Goal: Transaction & Acquisition: Obtain resource

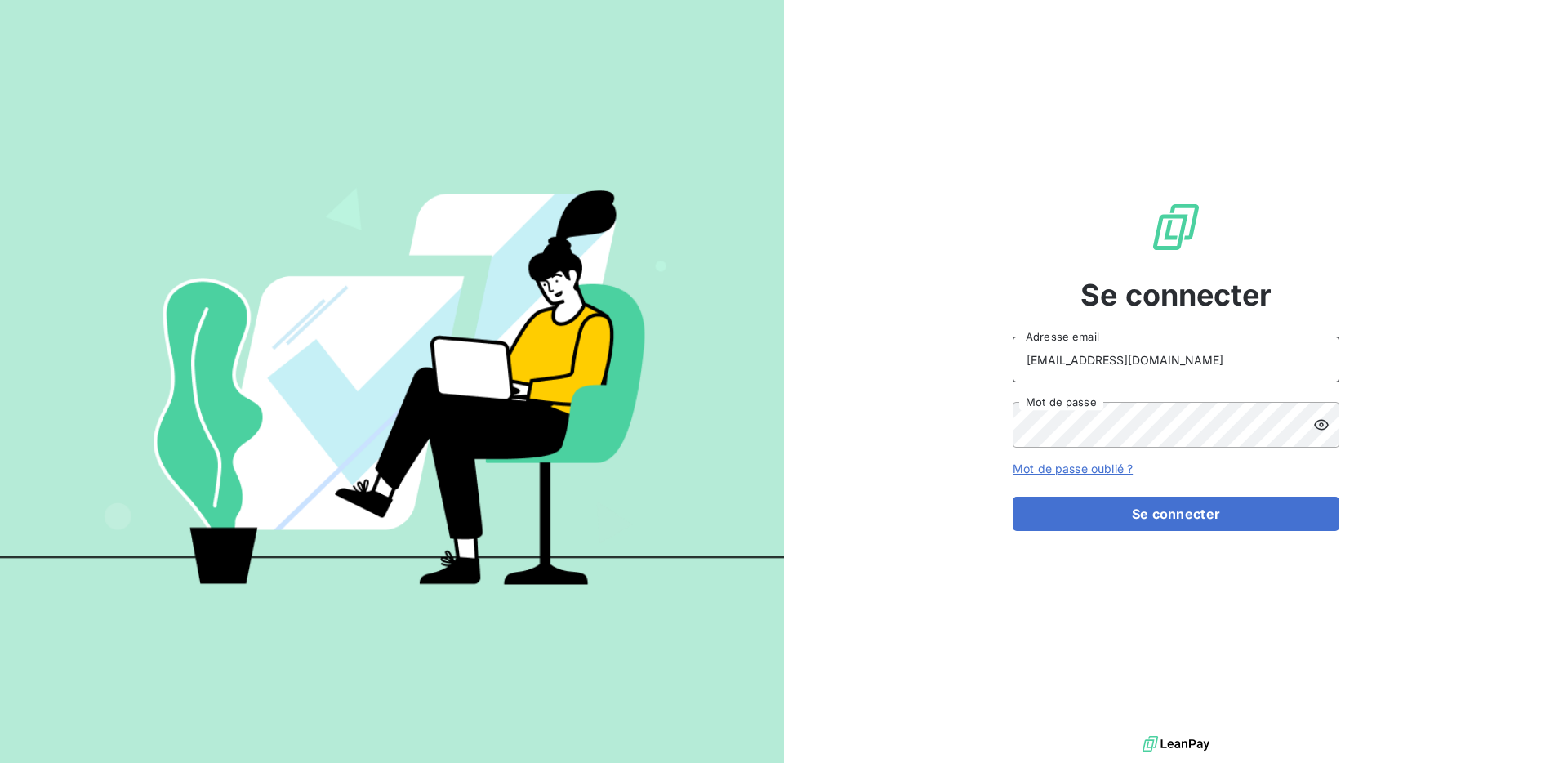
click at [1089, 356] on input "[EMAIL_ADDRESS][DOMAIN_NAME]" at bounding box center [1175, 360] width 326 height 46
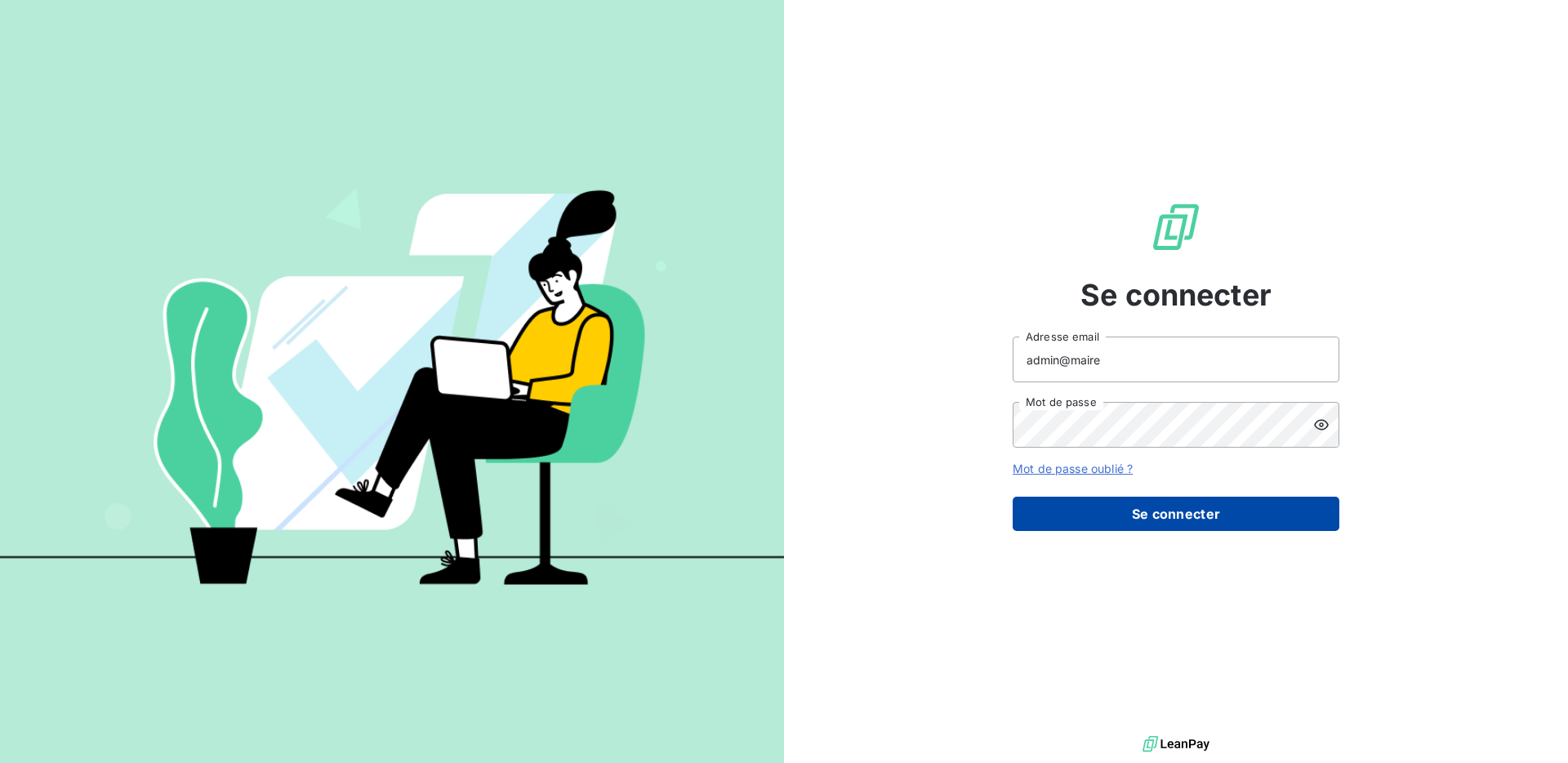
type input "admin@maire"
click at [1139, 515] on button "Se connecter" at bounding box center [1175, 513] width 326 height 34
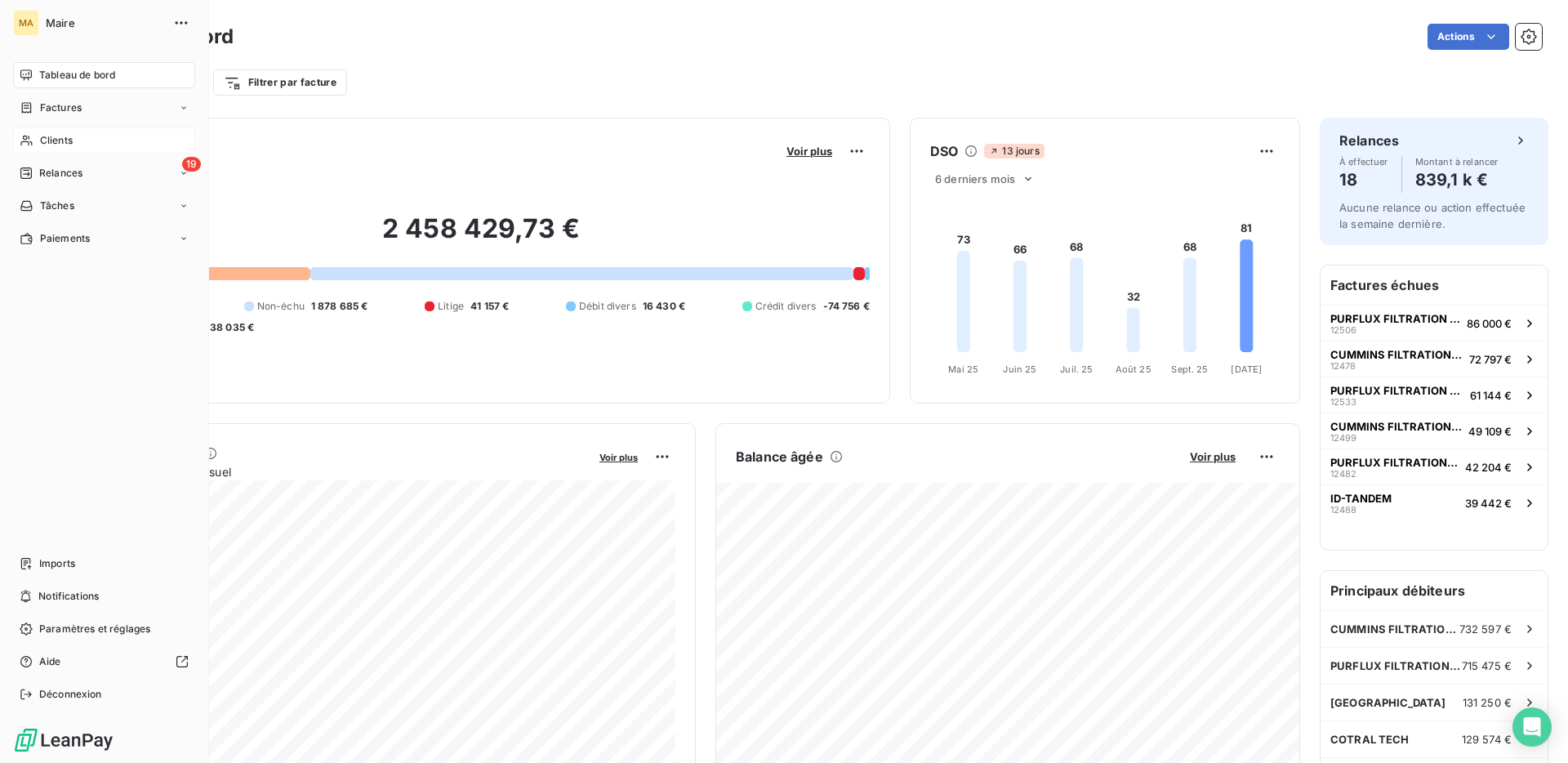
click at [44, 138] on span "Clients" at bounding box center [56, 140] width 32 height 14
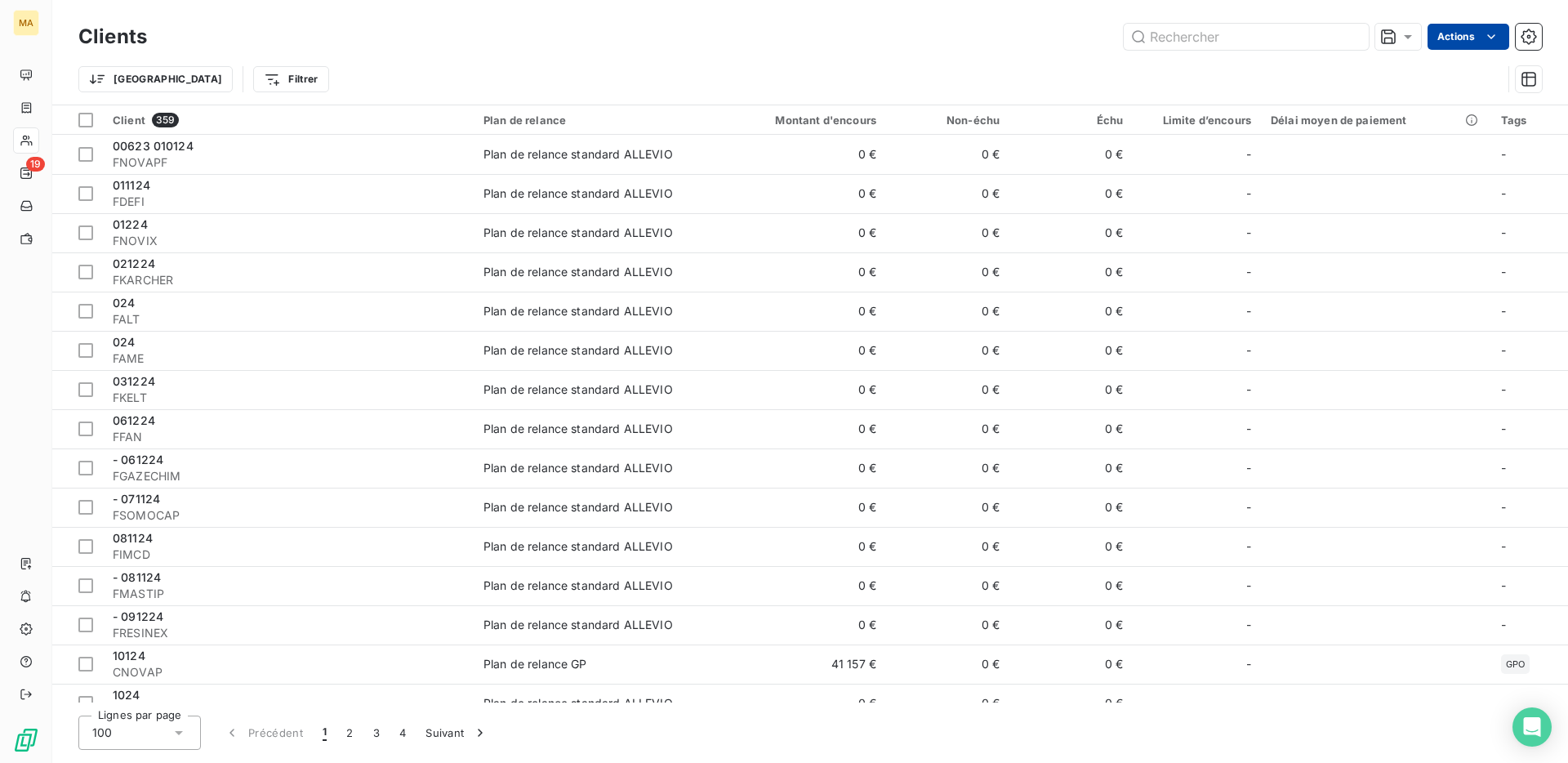
click at [1452, 39] on html "MA 19 Clients Actions Trier Filtrer Client 359 Plan de relance Montant d'encour…" at bounding box center [784, 382] width 1568 height 763
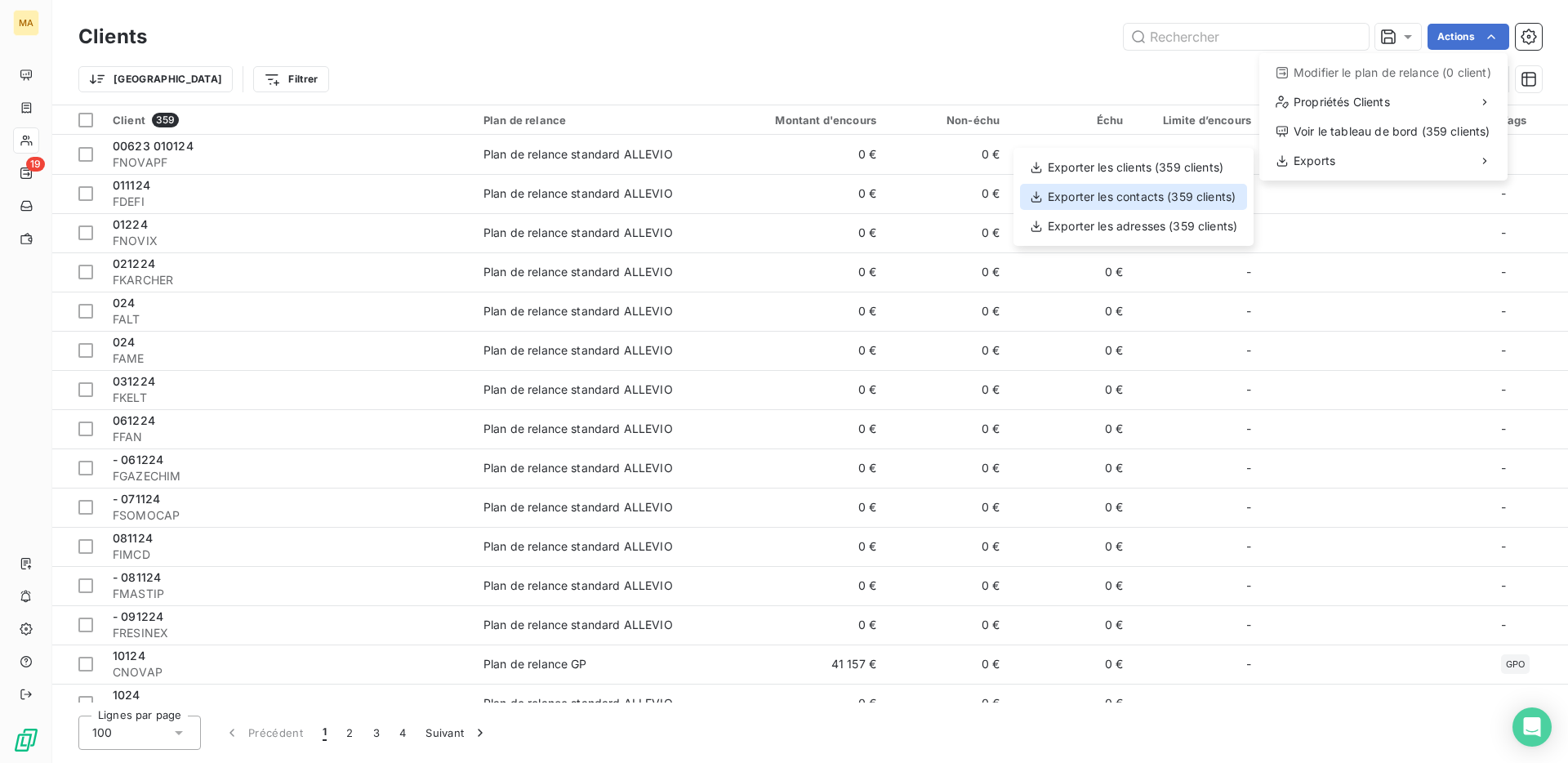
click at [1212, 199] on div "Exporter les contacts (359 clients)" at bounding box center [1133, 197] width 227 height 27
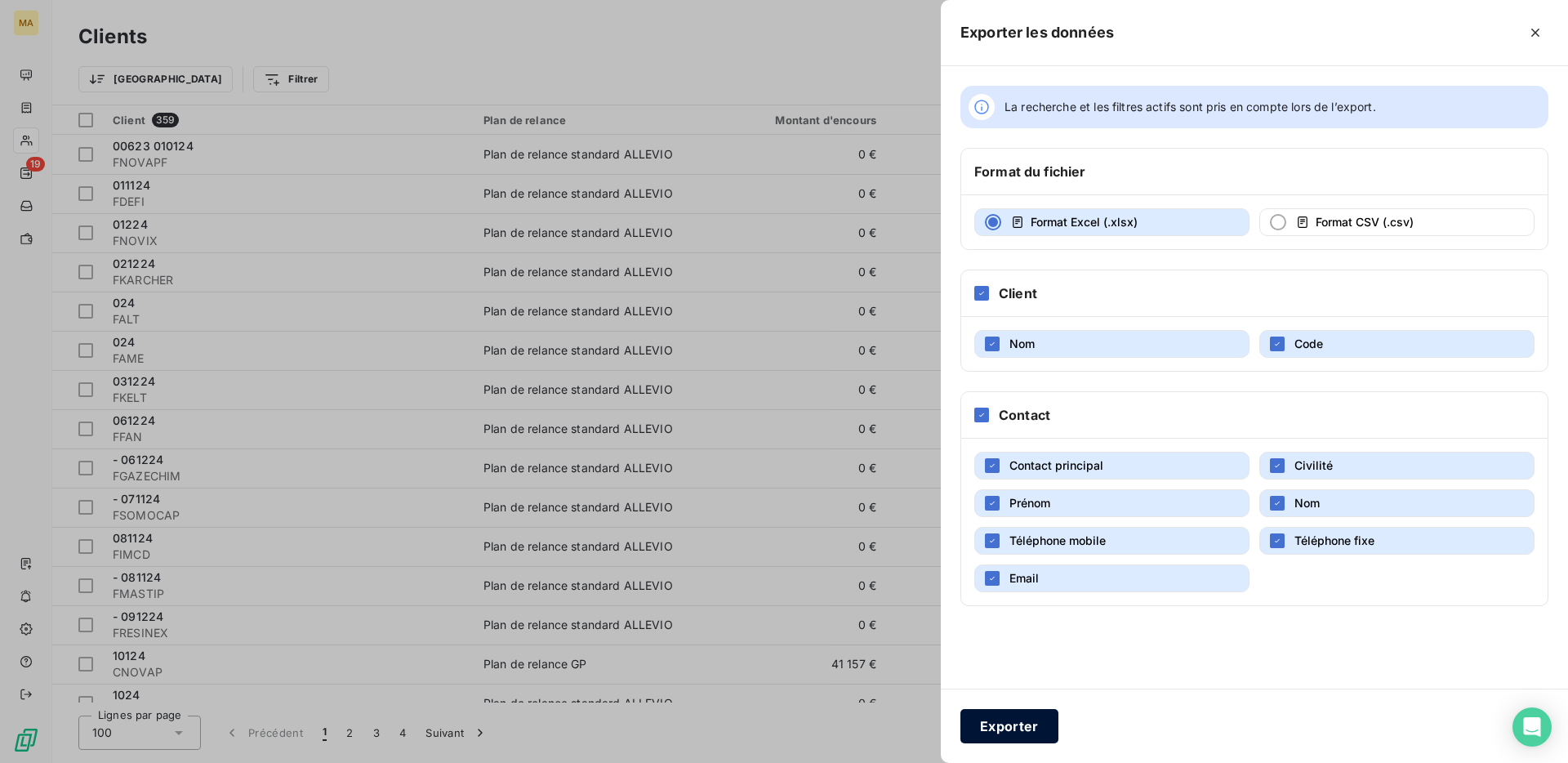
click at [1051, 717] on button "Exporter" at bounding box center [1008, 726] width 98 height 34
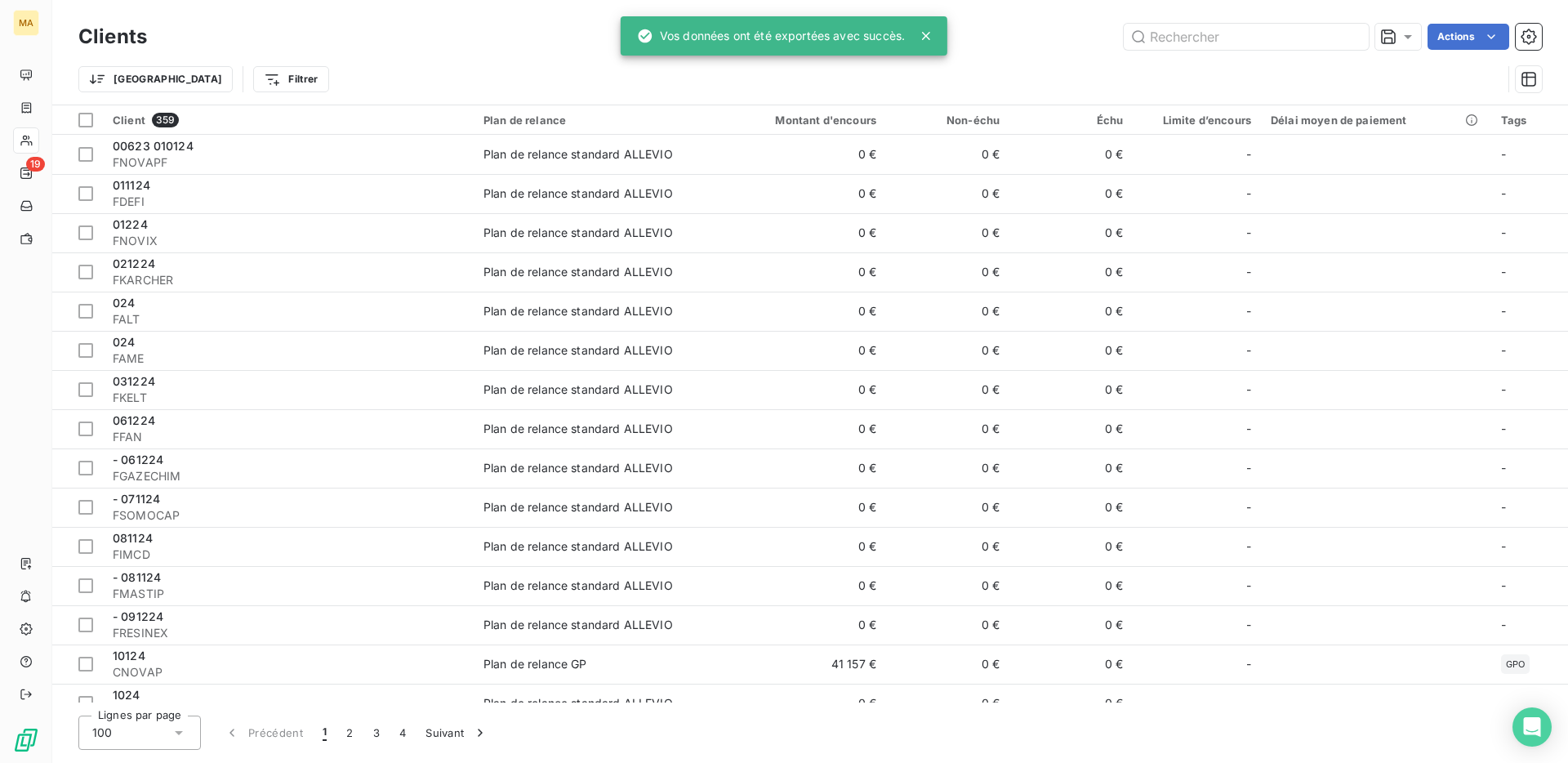
click at [1074, 47] on div "Actions" at bounding box center [855, 37] width 1375 height 27
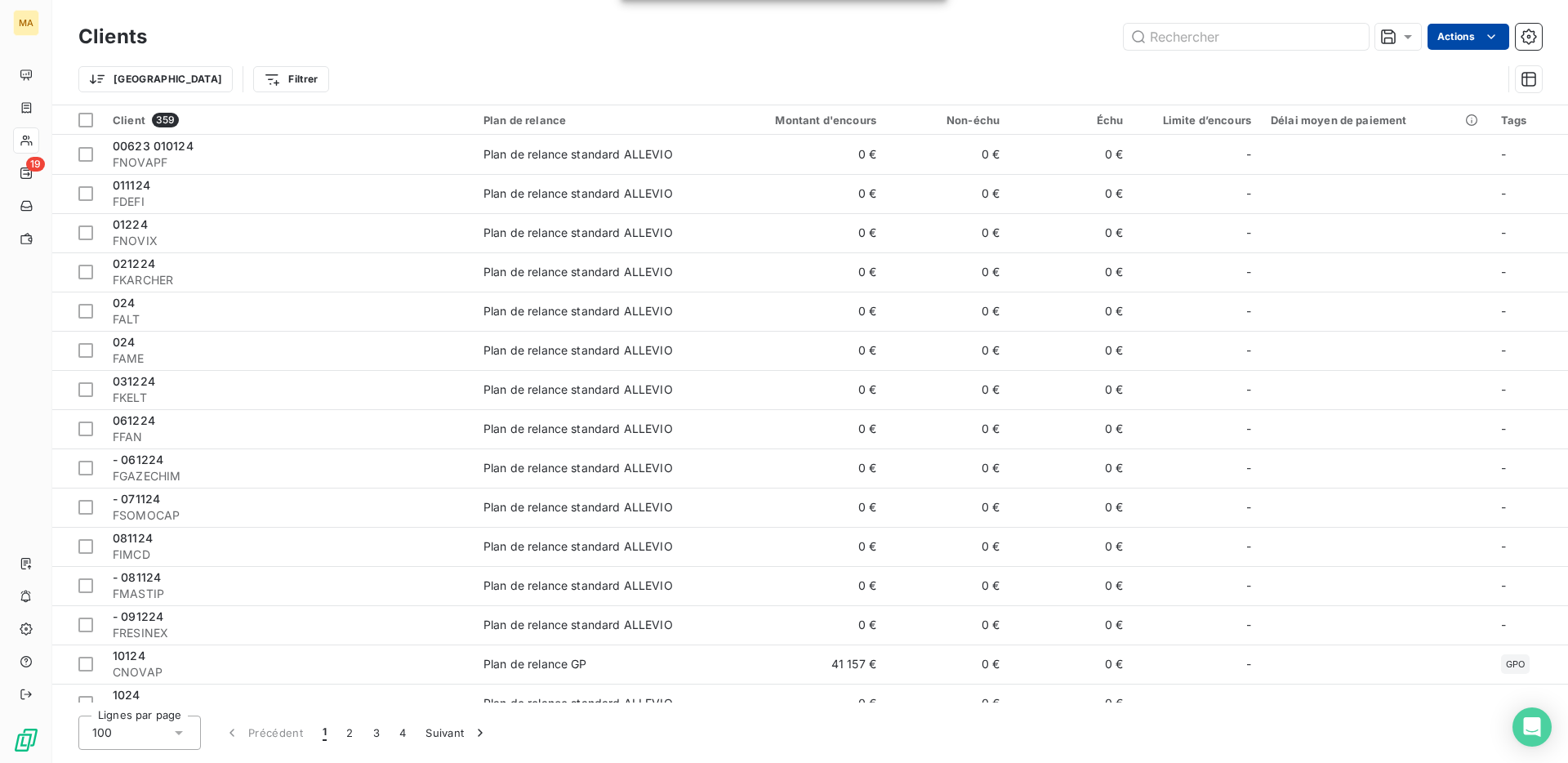
click at [1461, 36] on html "MA 19 Clients Actions Trier Filtrer Client 359 Plan de relance Montant d'encour…" at bounding box center [784, 382] width 1568 height 763
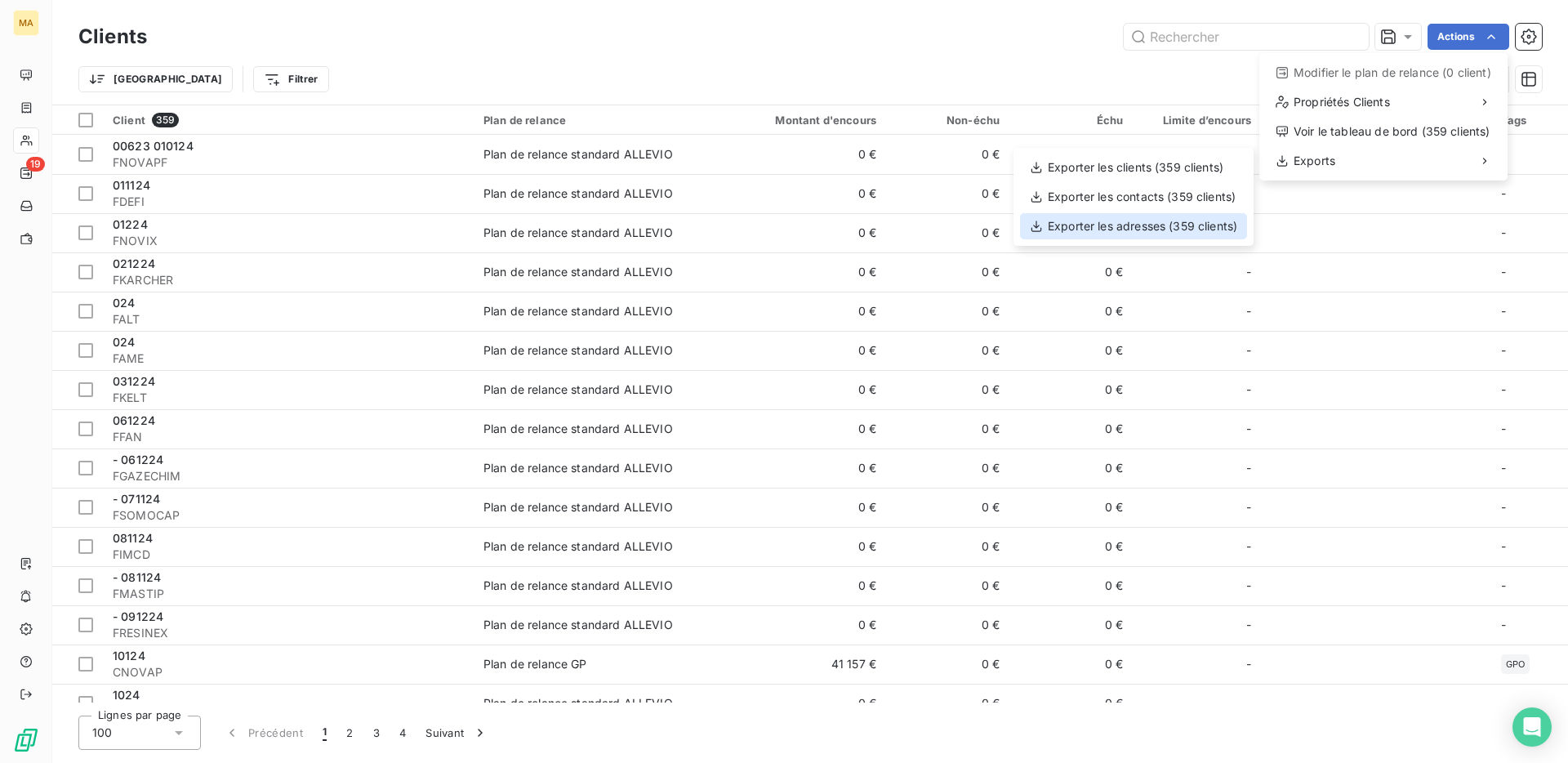
click at [1200, 232] on div "Exporter les adresses (359 clients)" at bounding box center [1133, 227] width 227 height 27
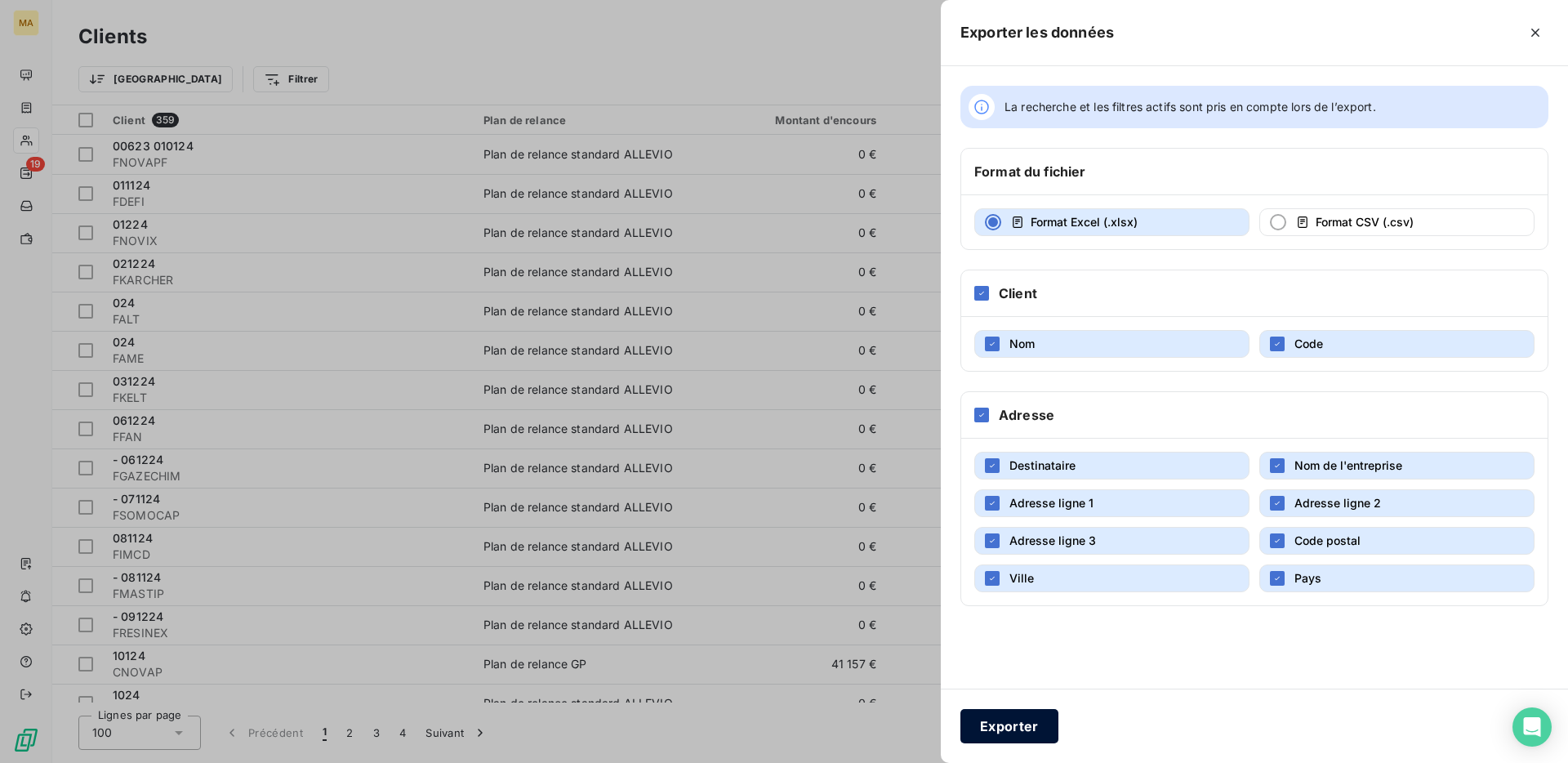
click at [1012, 714] on button "Exporter" at bounding box center [1008, 726] width 98 height 34
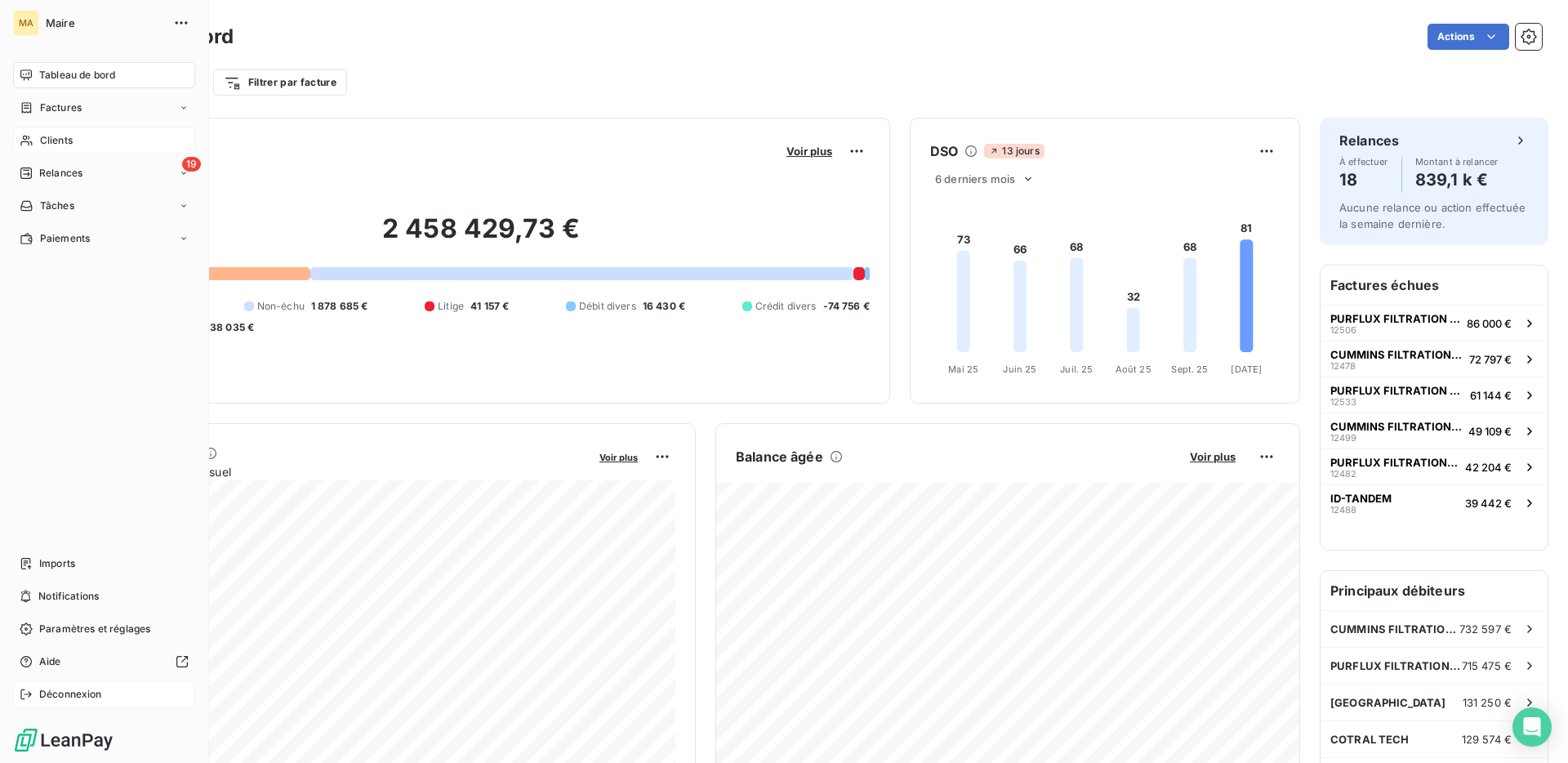
click at [62, 684] on div "Déconnexion" at bounding box center [104, 695] width 182 height 27
